Goal: Find specific page/section

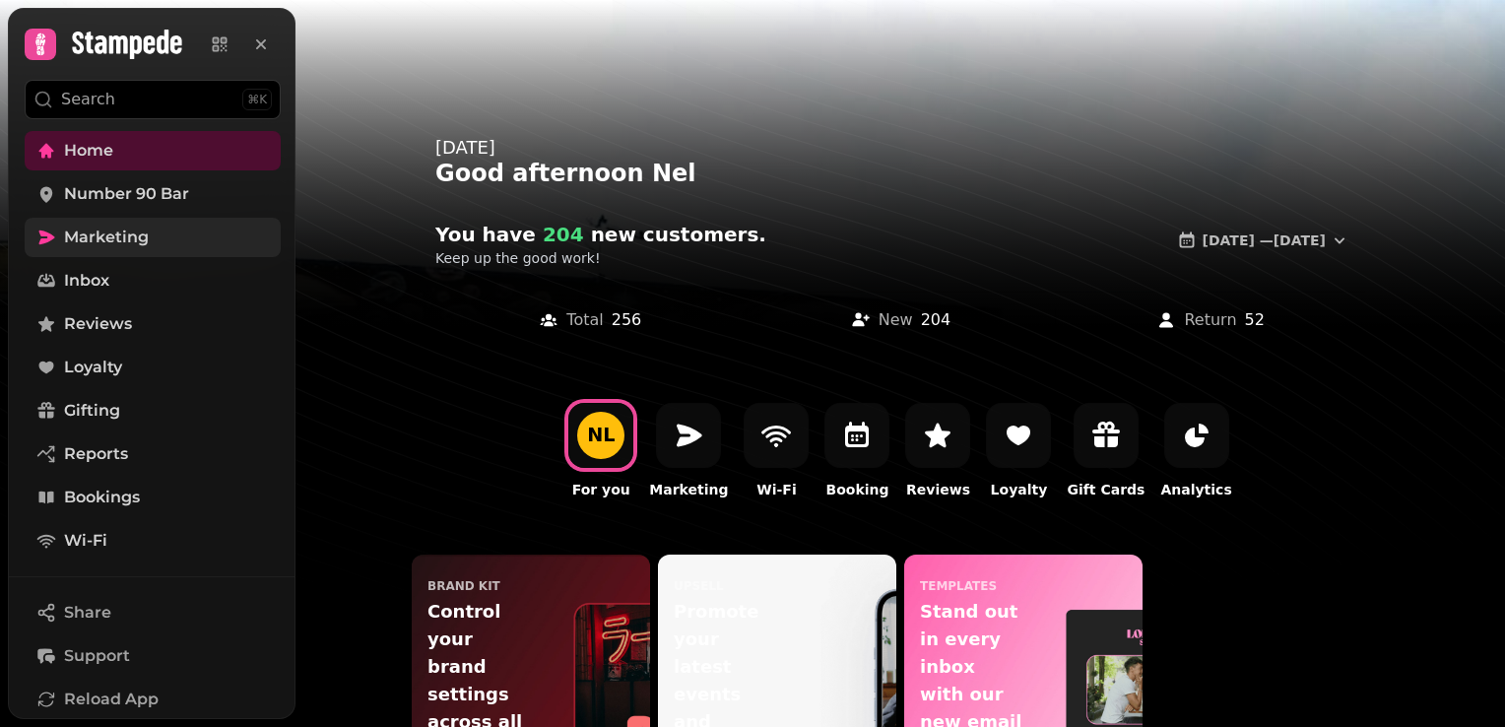
click at [166, 234] on link "Marketing" at bounding box center [153, 237] width 256 height 39
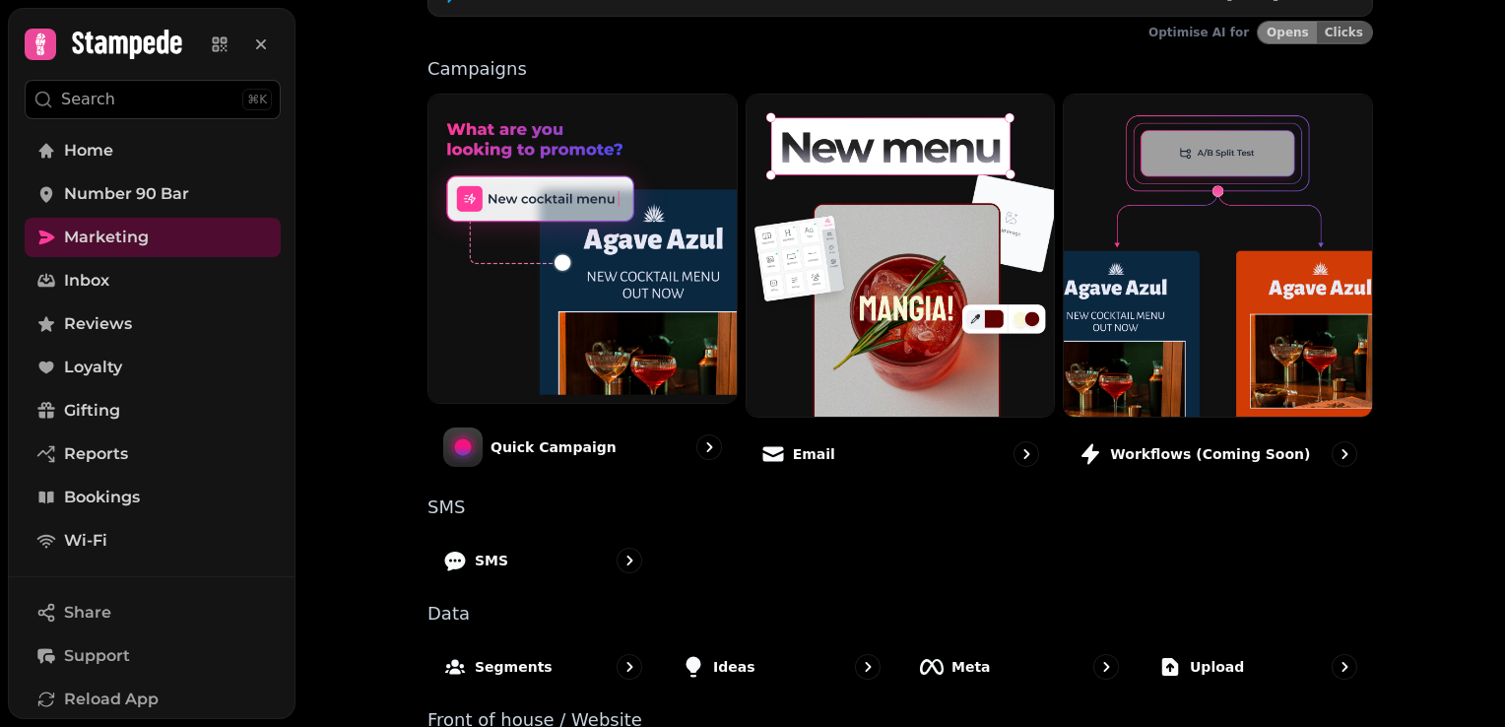
scroll to position [492, 0]
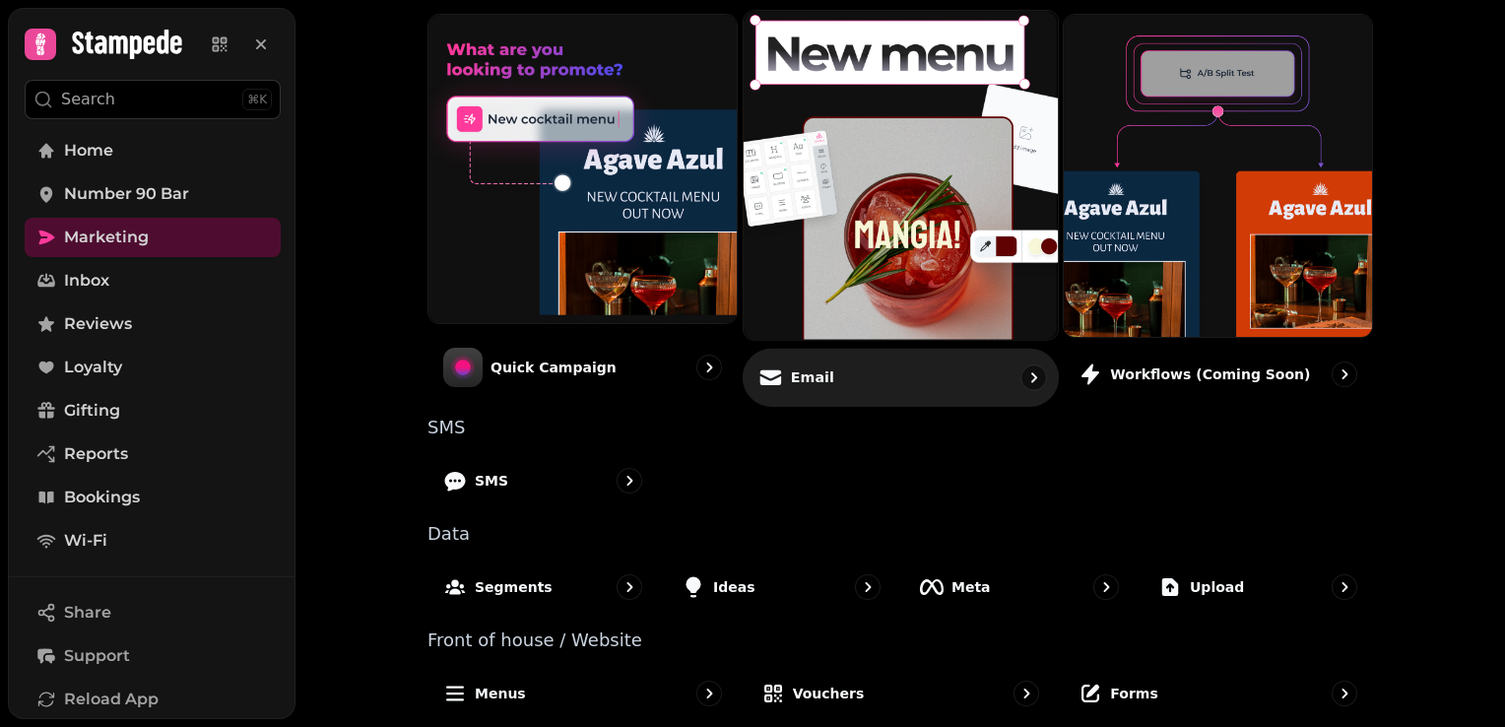
click at [873, 372] on div "Email" at bounding box center [900, 377] width 316 height 58
